Goal: Information Seeking & Learning: Learn about a topic

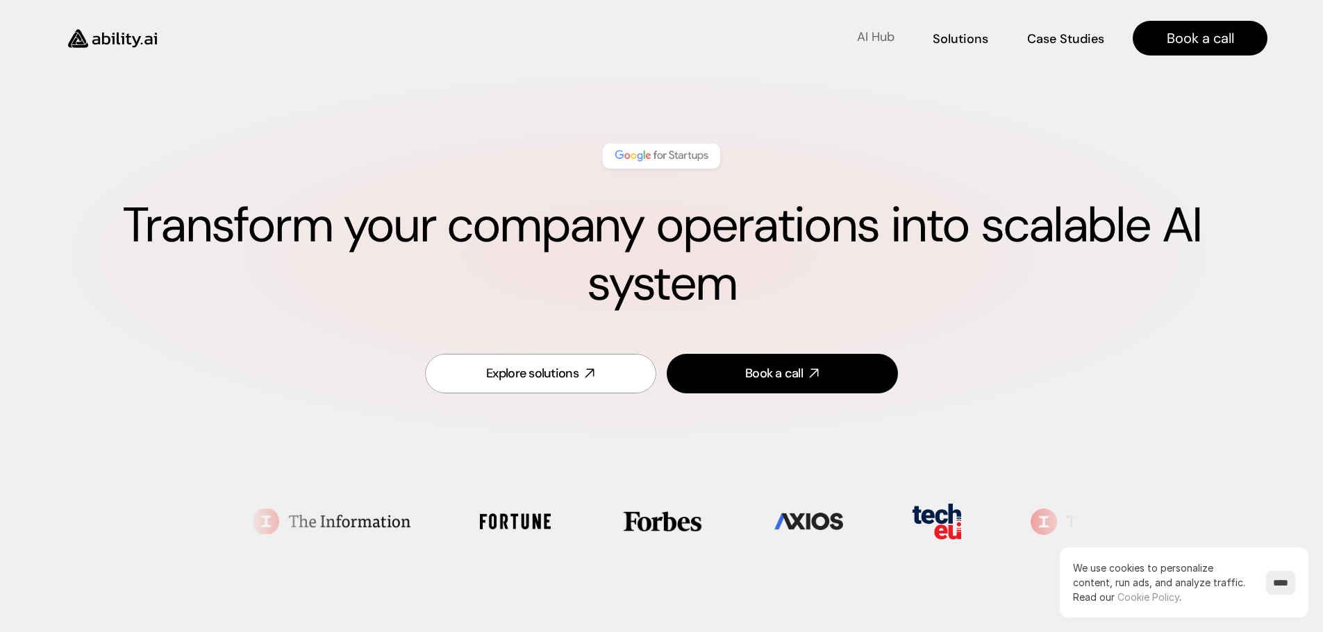
click at [875, 32] on p "AI Hub" at bounding box center [875, 36] width 37 height 17
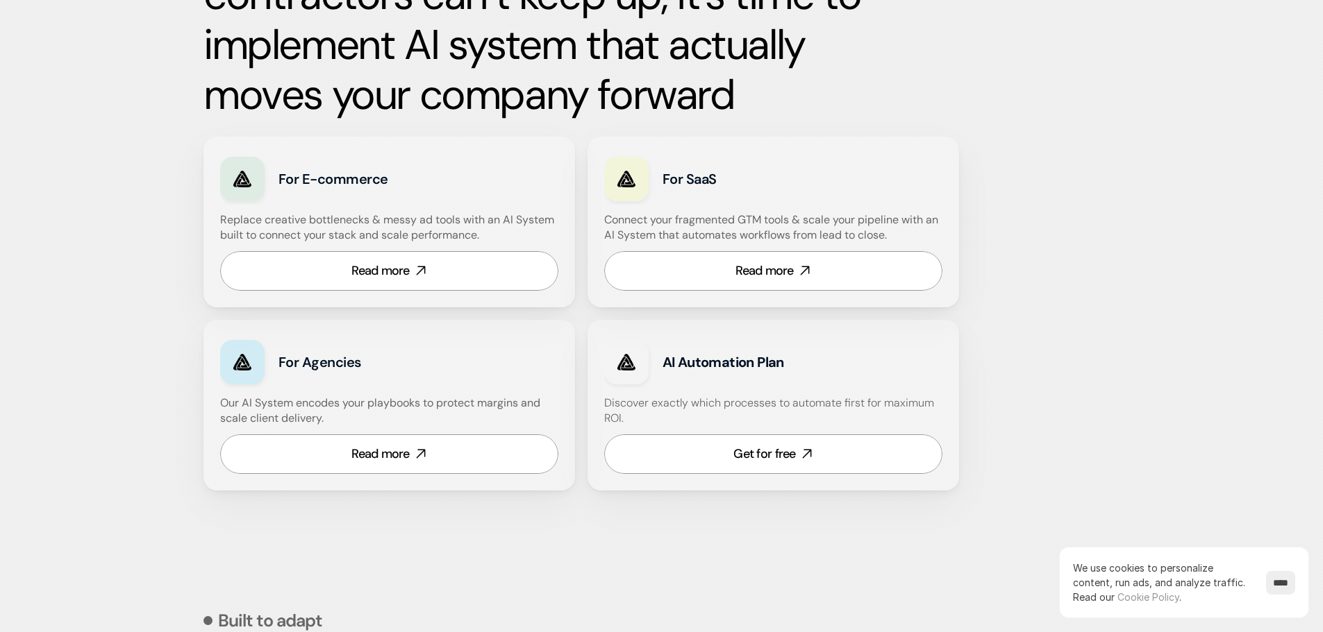
scroll to position [764, 0]
click at [768, 452] on div "Get for free" at bounding box center [764, 452] width 62 height 17
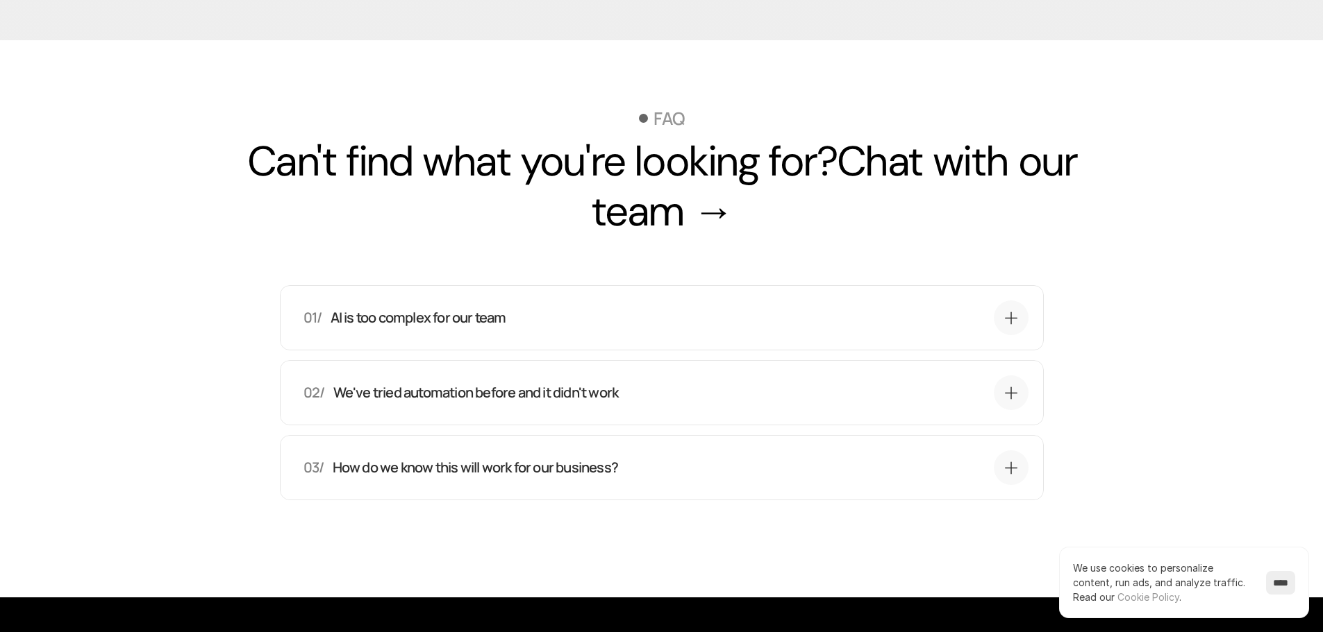
scroll to position [4443, 0]
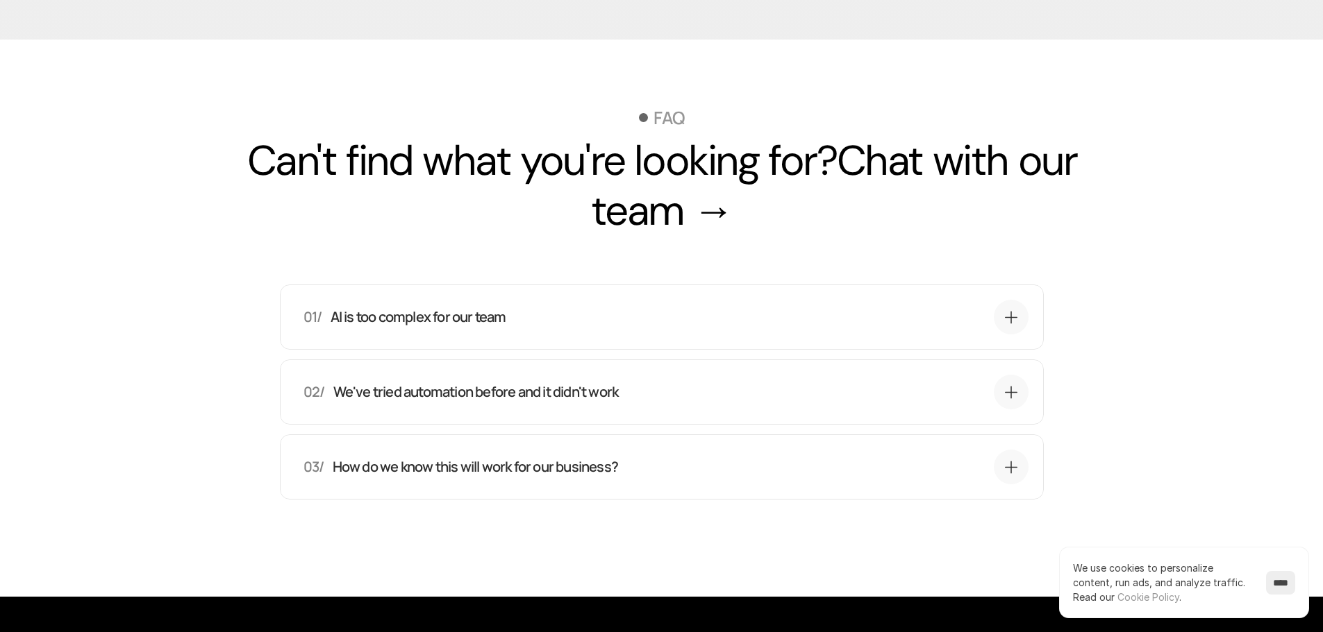
click at [621, 410] on div "02/ We've tried automation before and it didn't work" at bounding box center [665, 392] width 725 height 35
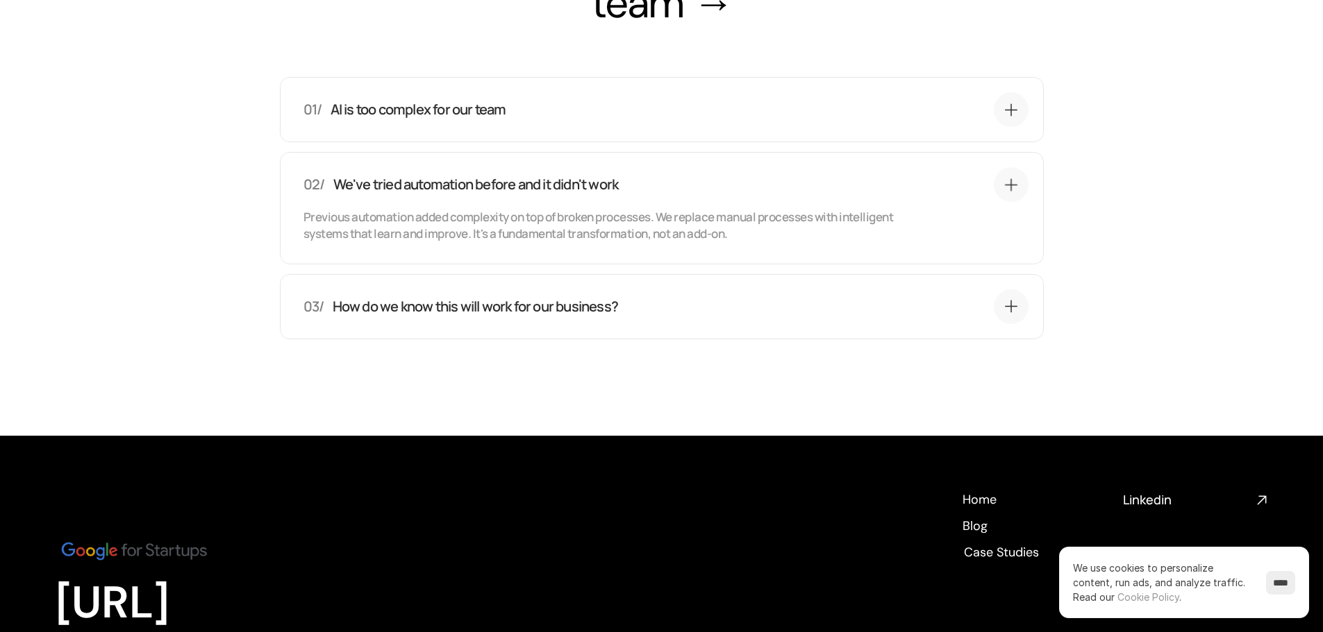
scroll to position [4652, 0]
